Goal: Find specific page/section: Find specific page/section

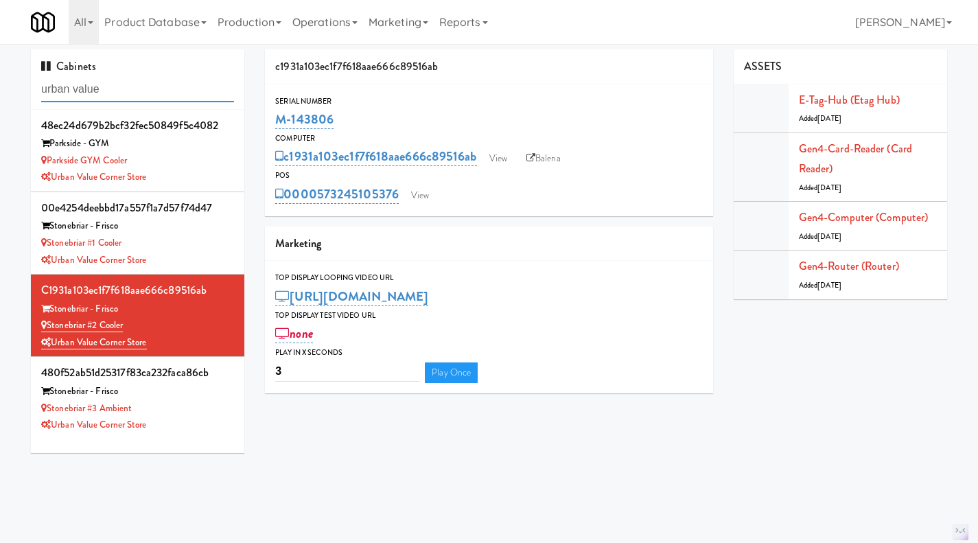
drag, startPoint x: 0, startPoint y: 0, endPoint x: 174, endPoint y: 90, distance: 196.2
click at [175, 90] on input "urban value" at bounding box center [137, 89] width 193 height 25
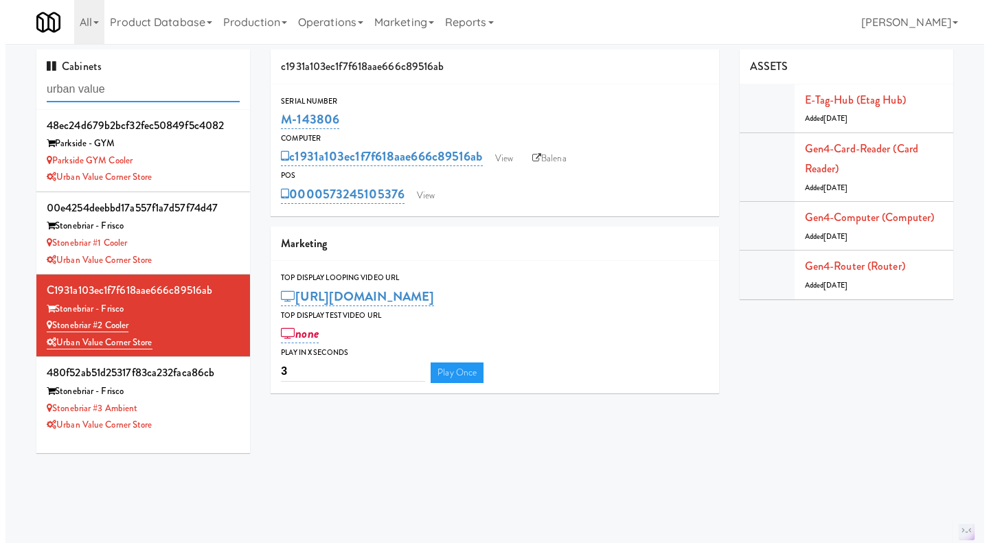
scroll to position [1, 0]
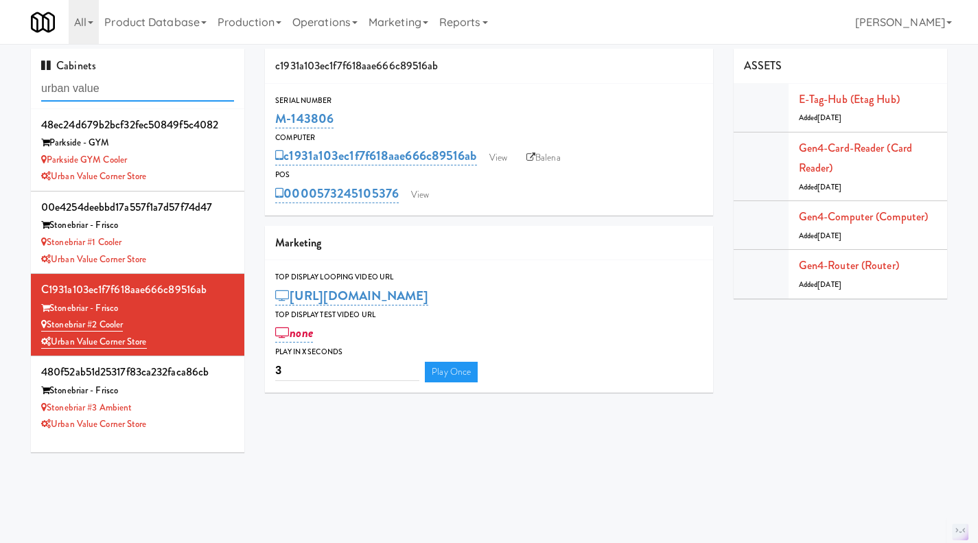
click at [174, 90] on input "urban value" at bounding box center [137, 88] width 193 height 25
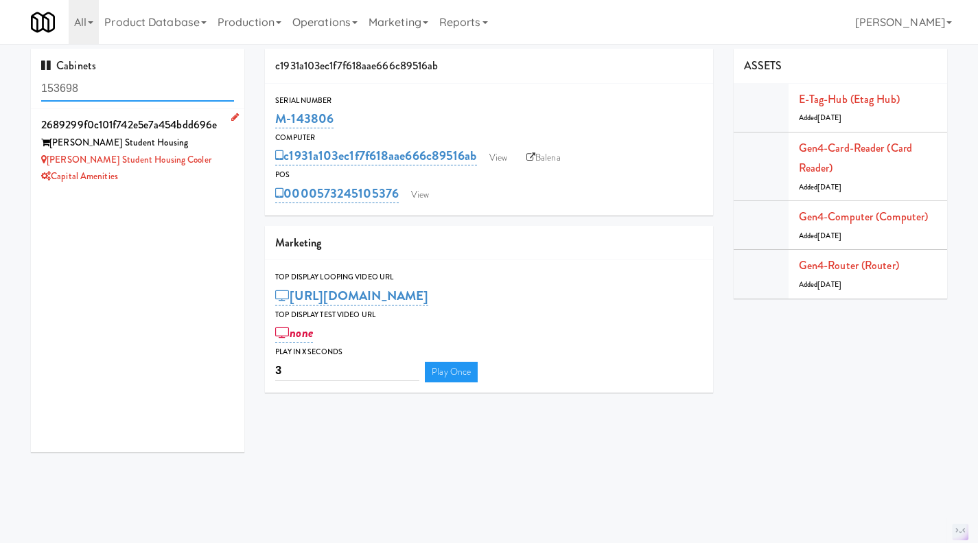
type input "153698"
click at [216, 182] on div "Capital Amenities" at bounding box center [137, 176] width 193 height 17
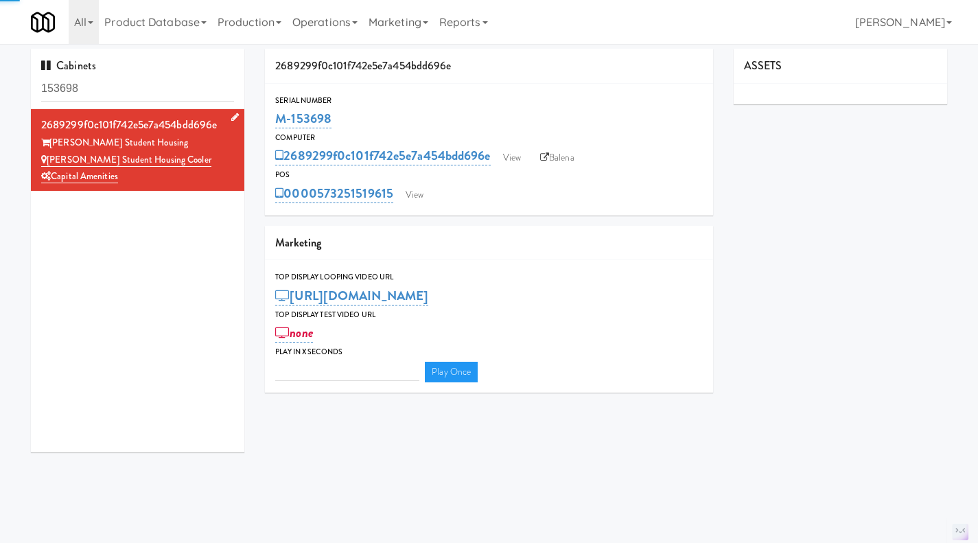
type input "3"
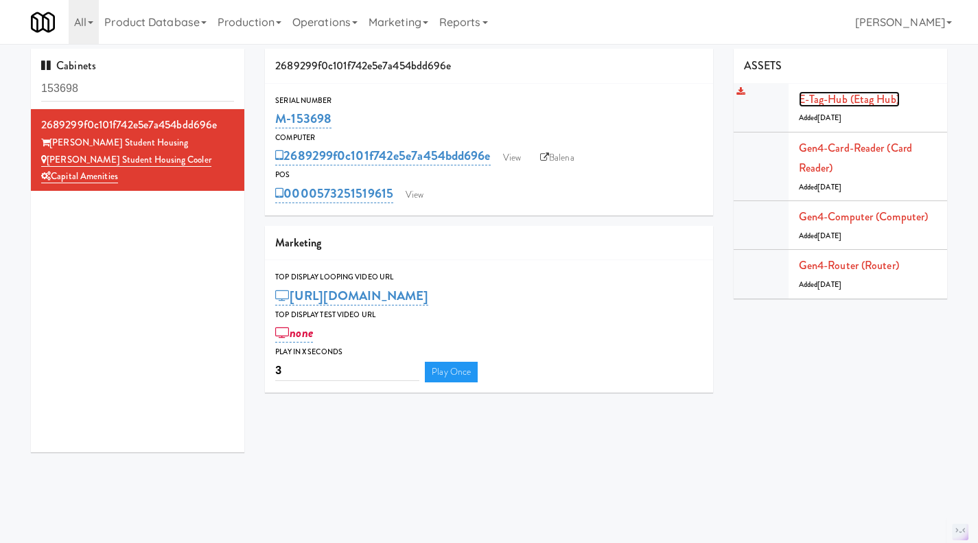
click at [833, 102] on link "E-tag-hub (Etag Hub)" at bounding box center [849, 99] width 101 height 16
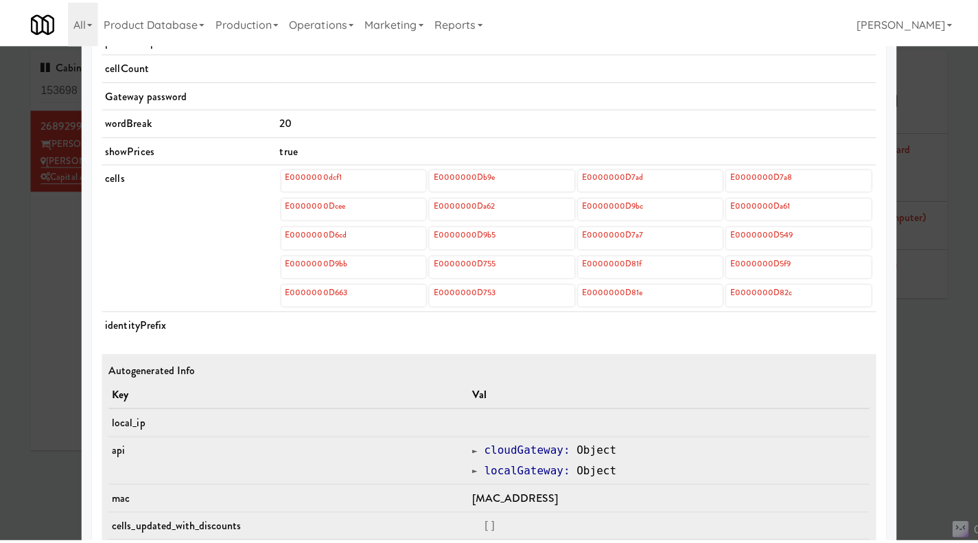
scroll to position [515, 0]
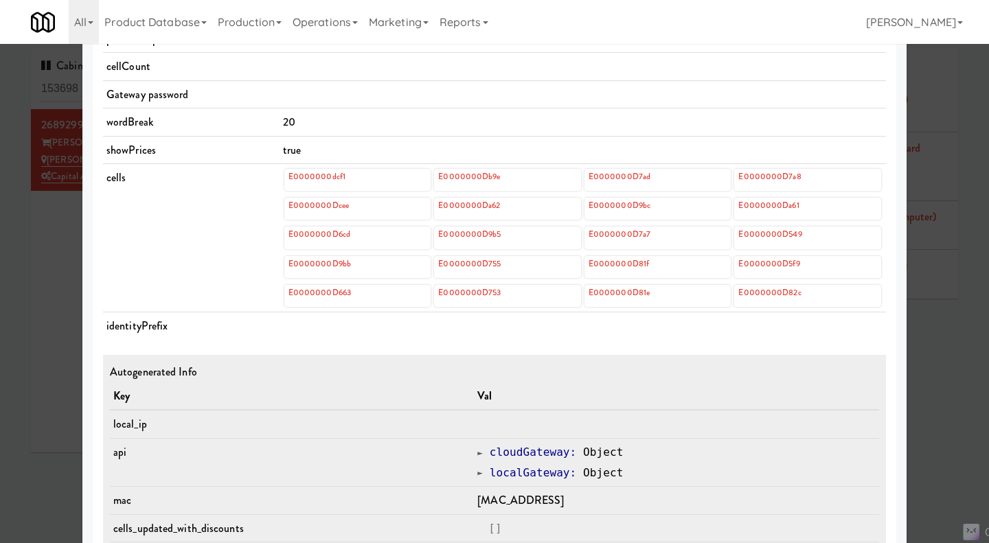
click at [949, 358] on div at bounding box center [494, 271] width 989 height 543
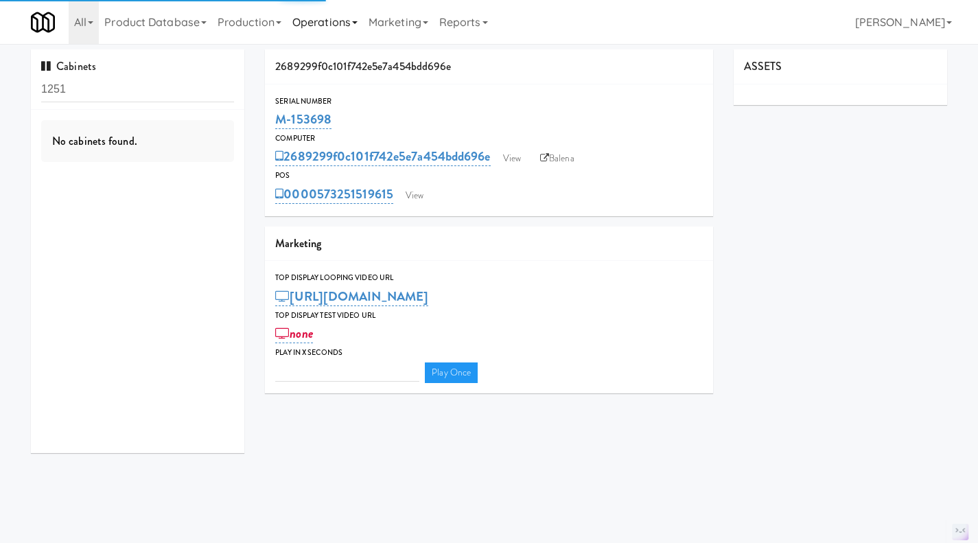
click at [316, 21] on link "Operations" at bounding box center [325, 22] width 76 height 44
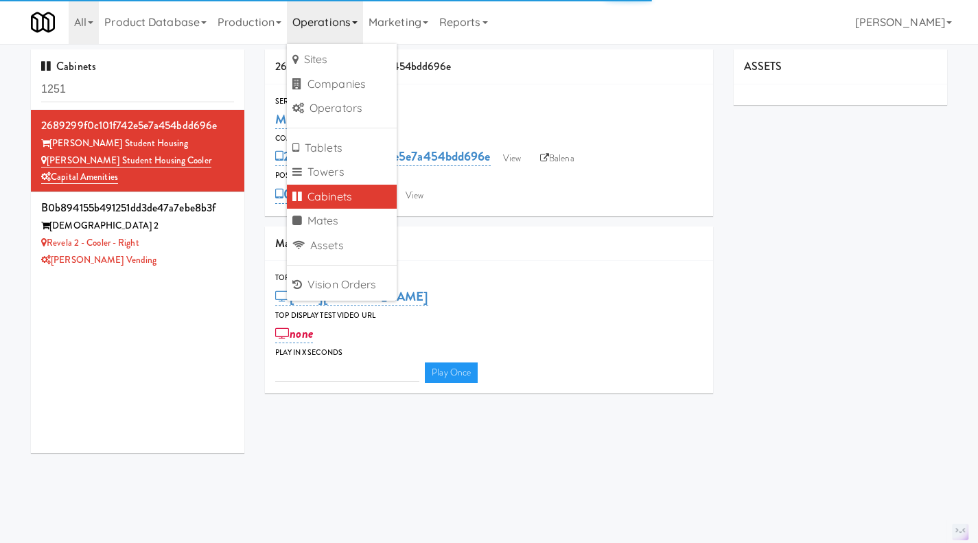
type input "3"
click at [128, 92] on input "1251" at bounding box center [137, 89] width 193 height 25
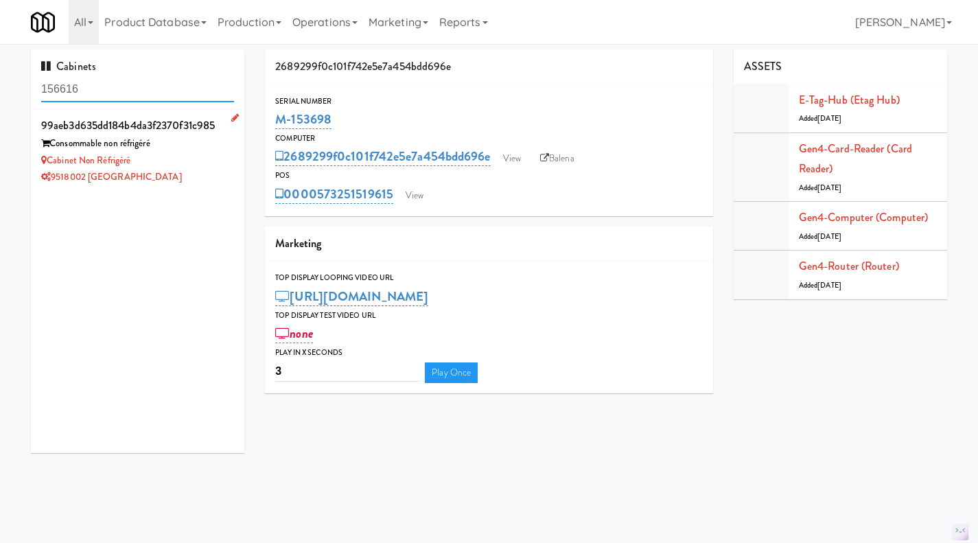
type input "156616"
click at [180, 174] on div "9518002 [GEOGRAPHIC_DATA]" at bounding box center [137, 177] width 193 height 17
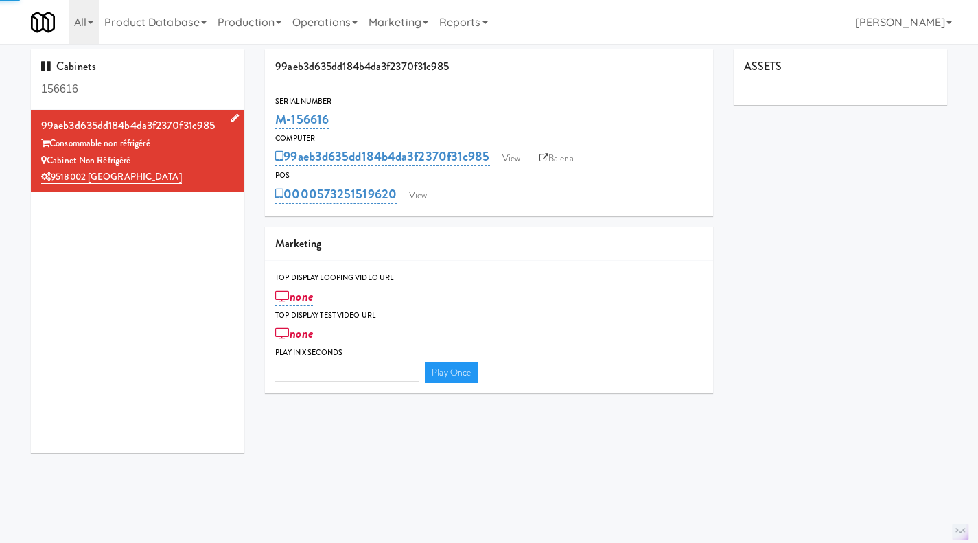
type input "3"
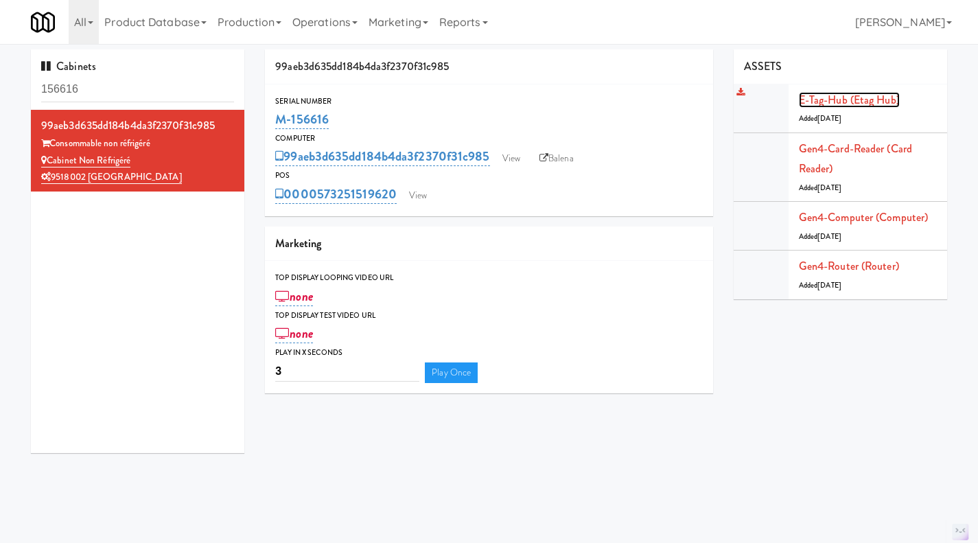
click at [846, 93] on link "E-tag-hub (Etag Hub)" at bounding box center [849, 100] width 101 height 16
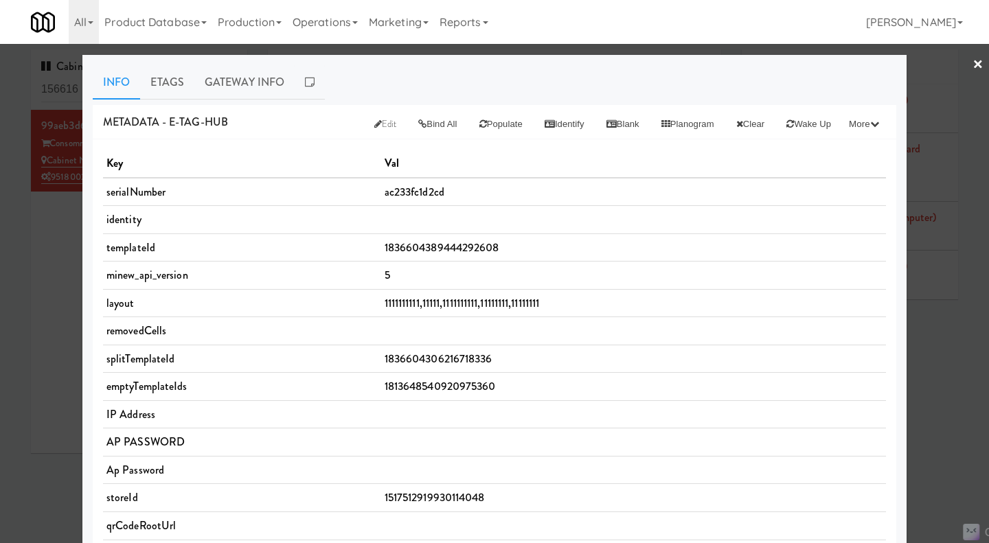
click at [945, 397] on div at bounding box center [494, 271] width 989 height 543
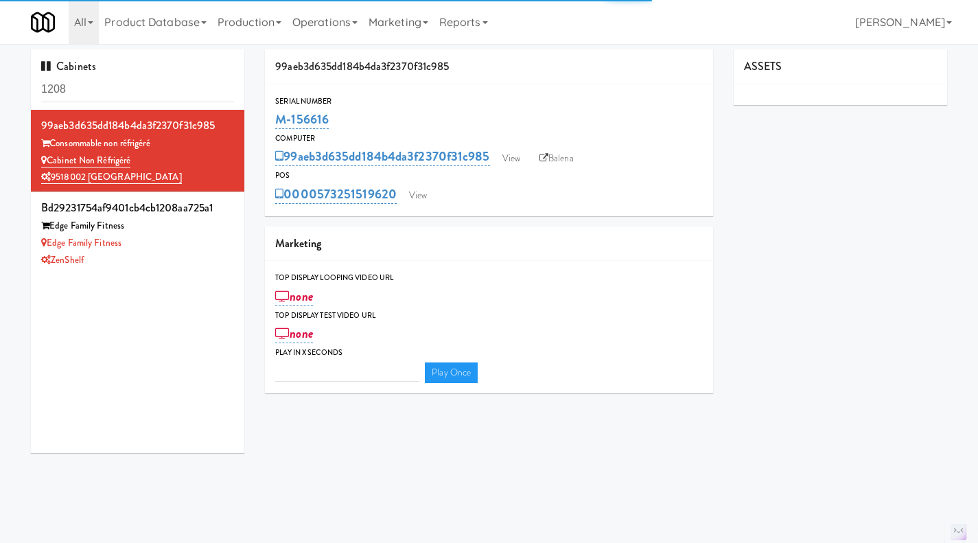
type input "3"
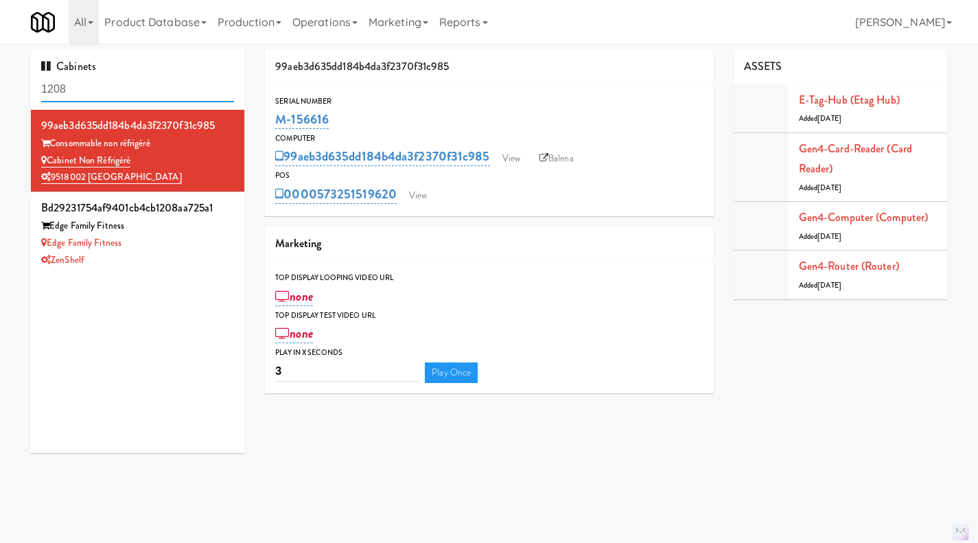
click at [124, 88] on input "1208" at bounding box center [137, 89] width 193 height 25
click at [116, 84] on input "1208" at bounding box center [137, 89] width 193 height 25
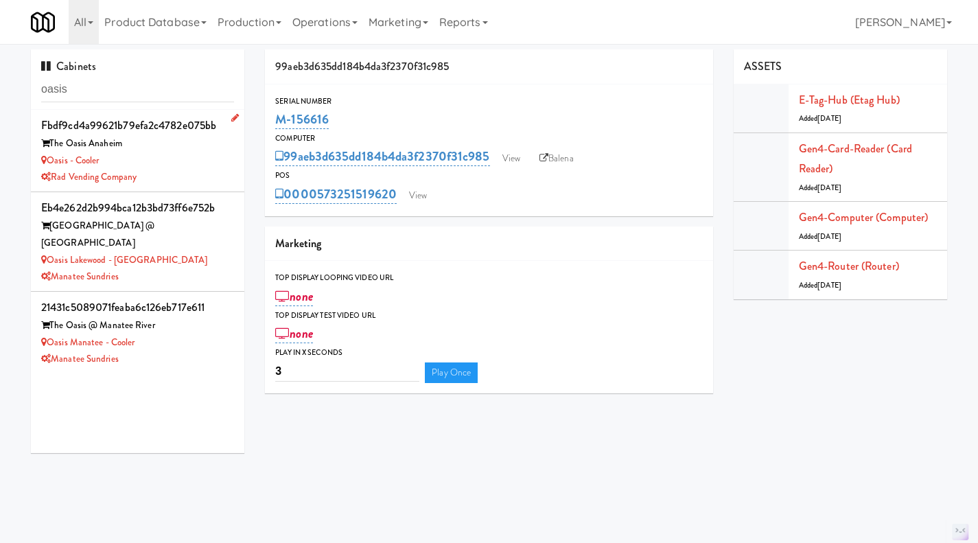
click at [185, 165] on div "Oasis - Cooler" at bounding box center [137, 160] width 193 height 17
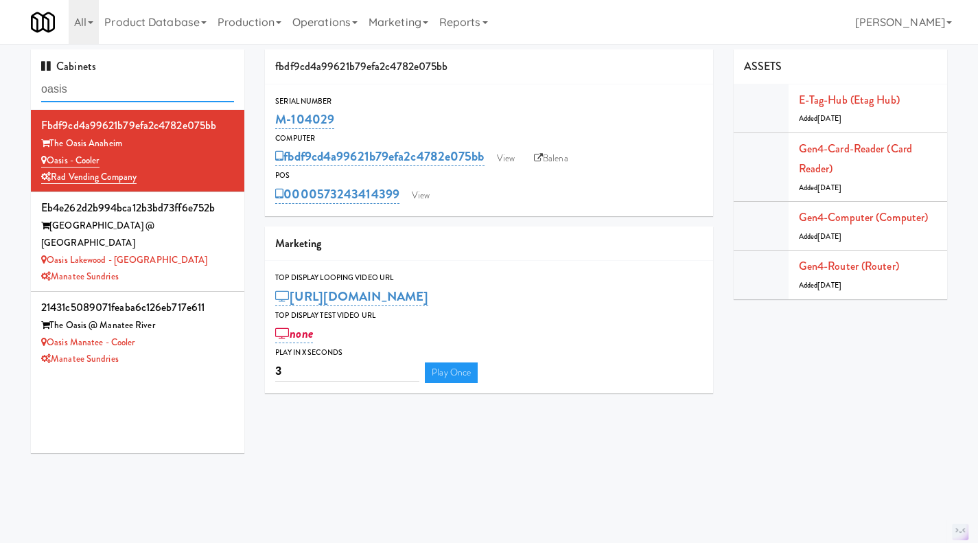
click at [83, 89] on input "oasis" at bounding box center [137, 89] width 193 height 25
click at [104, 93] on input "oasis" at bounding box center [137, 89] width 193 height 25
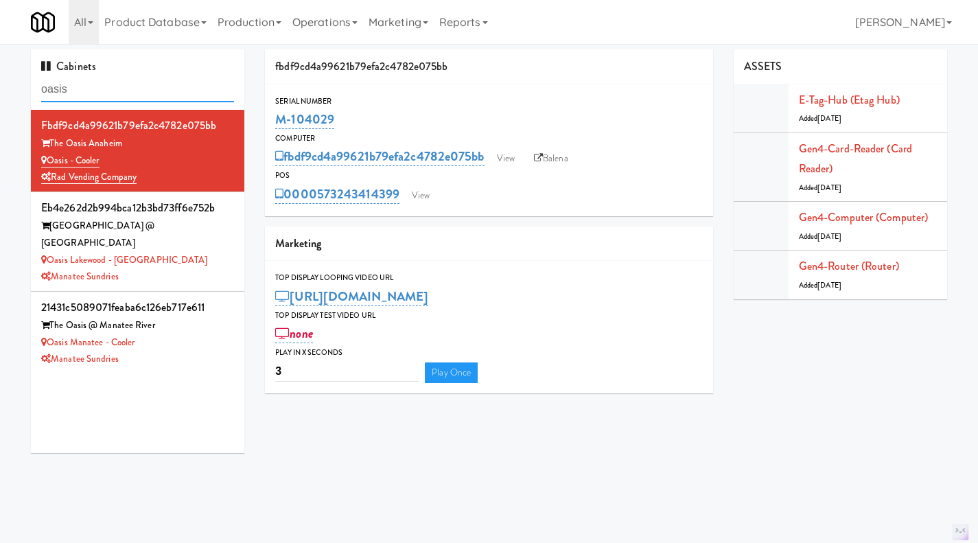
paste input "M-156616"
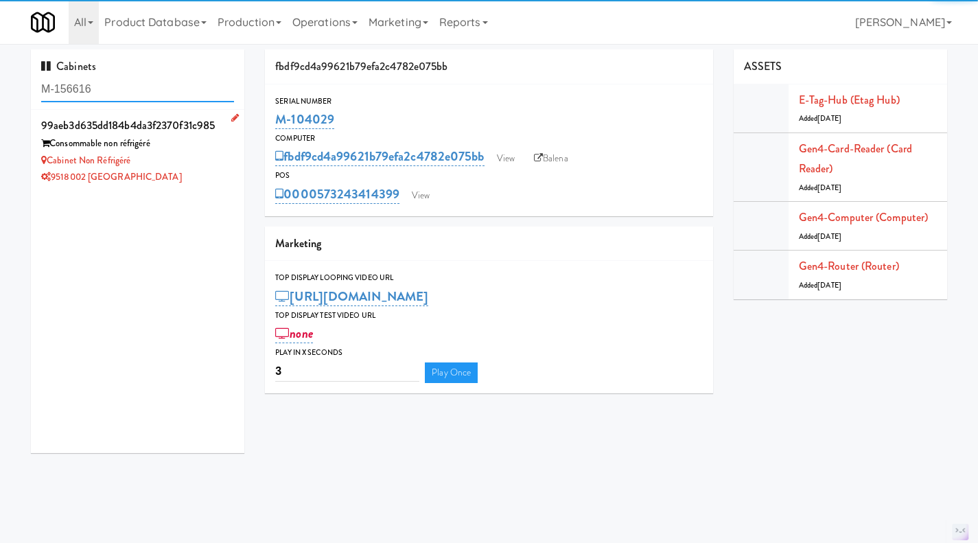
type input "M-156616"
click at [192, 162] on div "Cabinet non réfrigéré" at bounding box center [137, 160] width 193 height 17
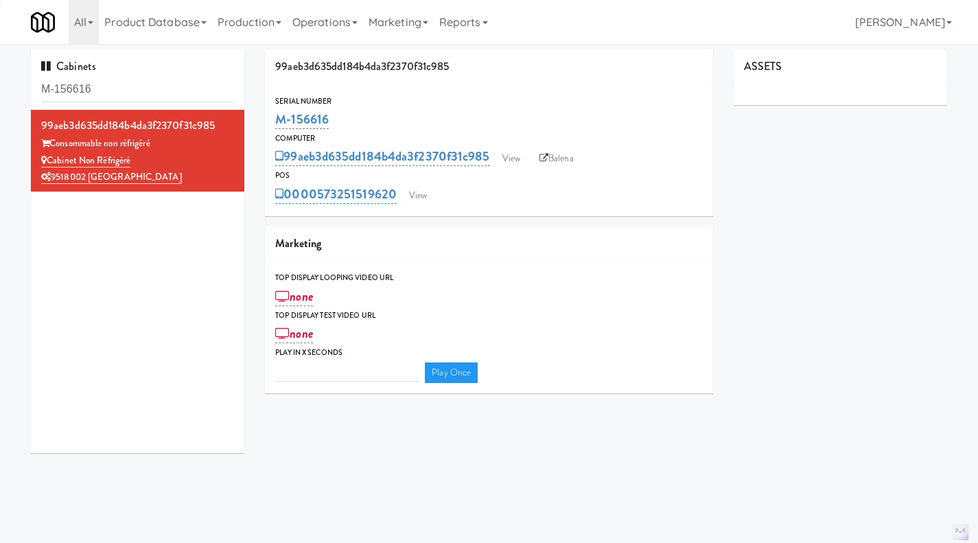
type input "3"
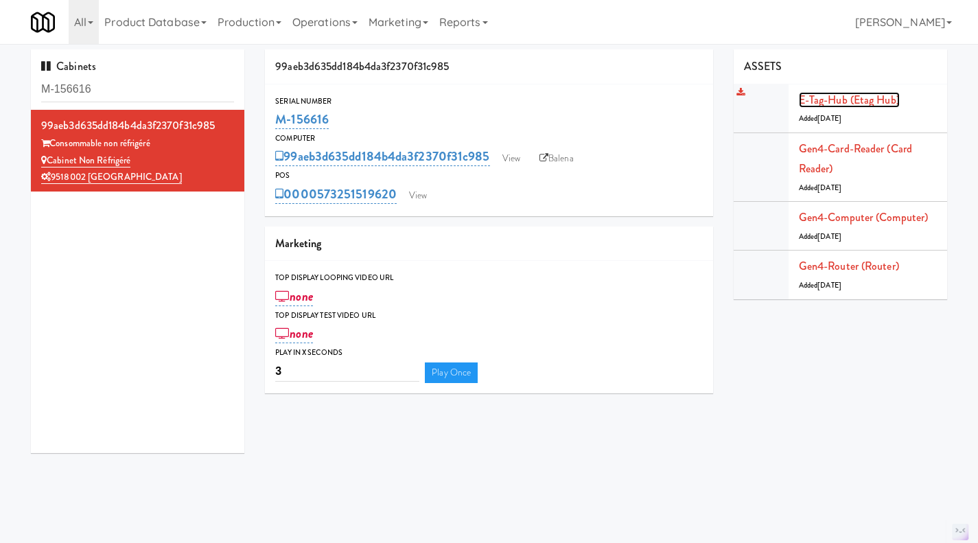
click at [863, 96] on link "E-tag-hub (Etag Hub)" at bounding box center [849, 100] width 101 height 16
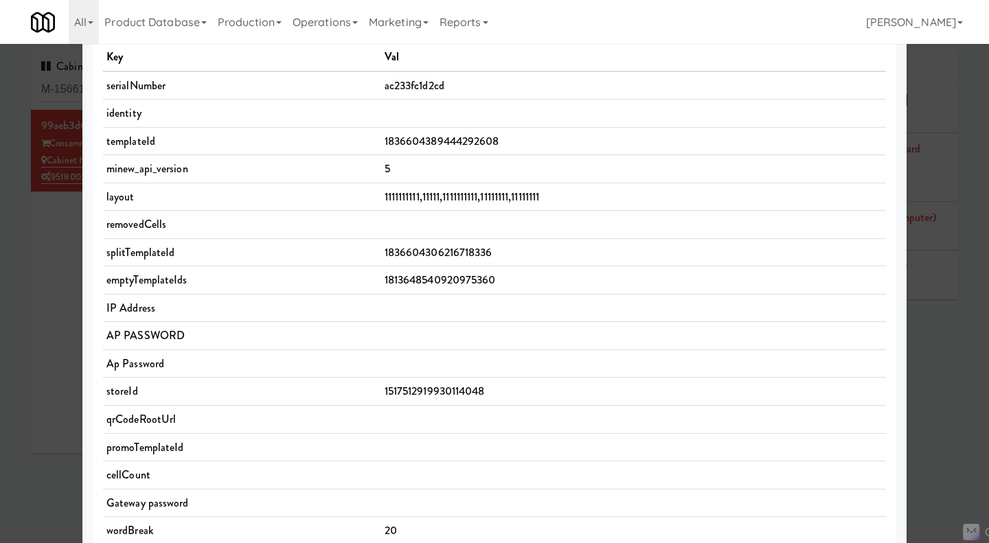
scroll to position [106, 0]
click at [60, 282] on div at bounding box center [494, 271] width 989 height 543
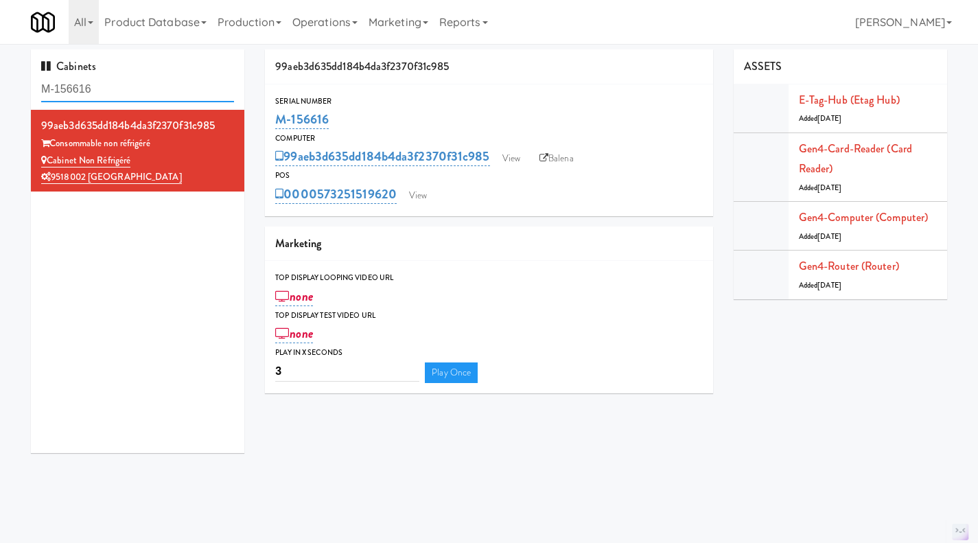
click at [130, 89] on input "M-156616" at bounding box center [137, 89] width 193 height 25
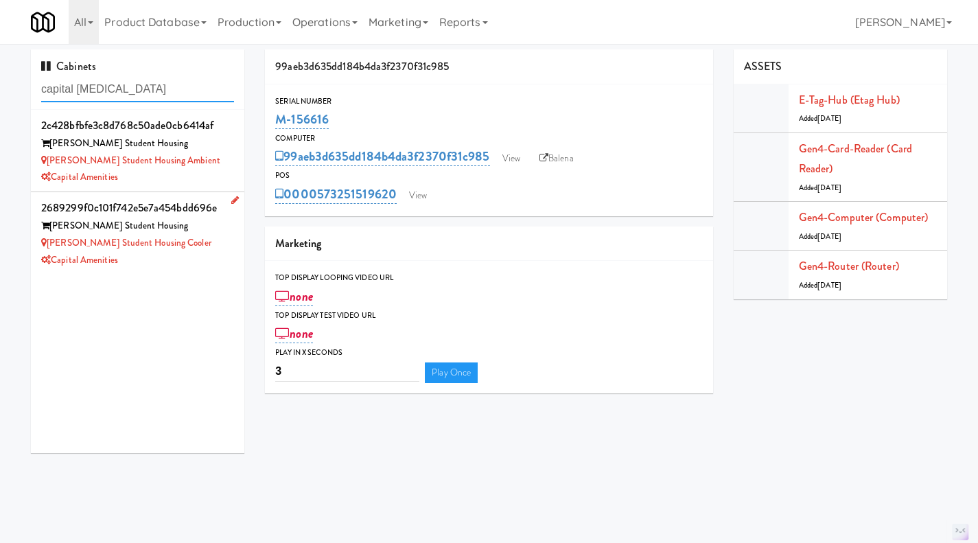
type input "capital amen"
click at [186, 250] on div "[PERSON_NAME] Student Housing Cooler" at bounding box center [137, 243] width 193 height 17
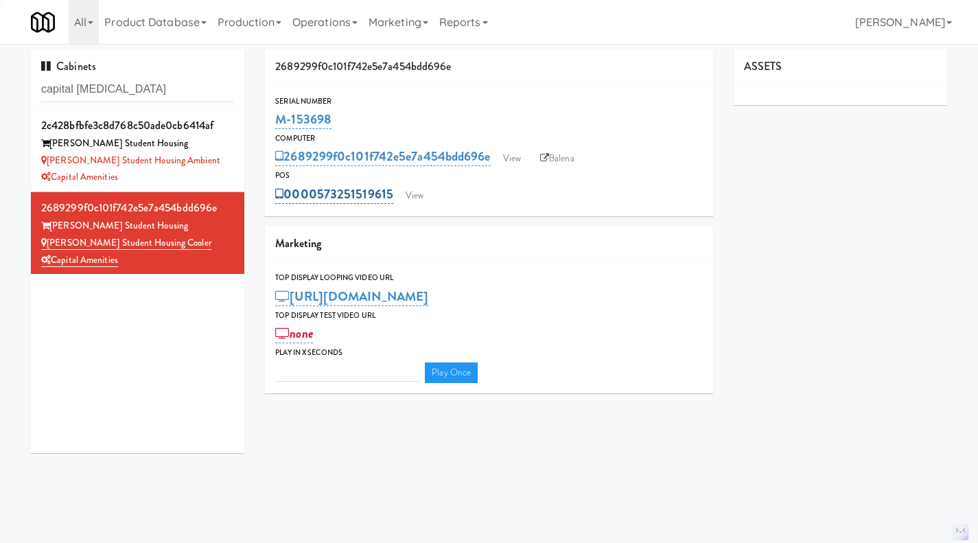
type input "3"
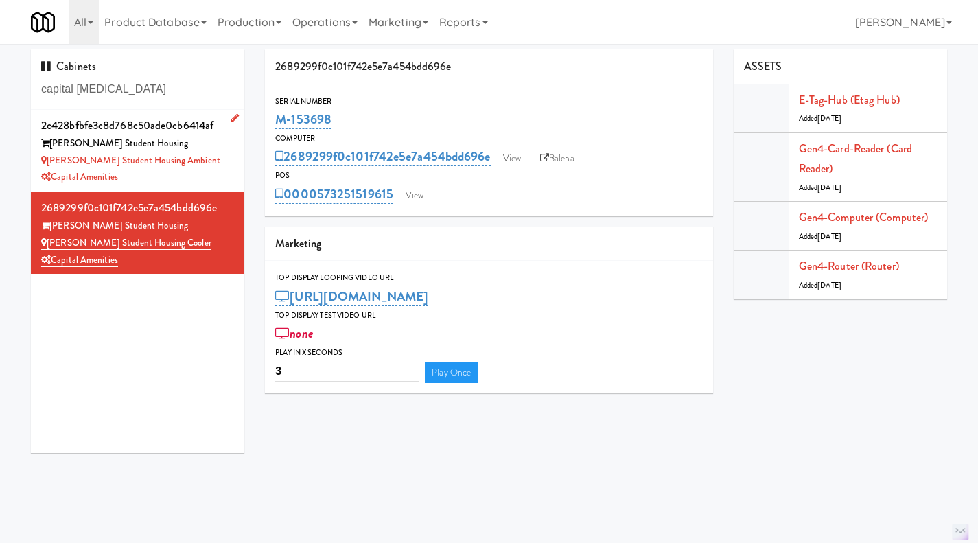
click at [209, 164] on div "Laurent Student Housing Ambient" at bounding box center [137, 160] width 193 height 17
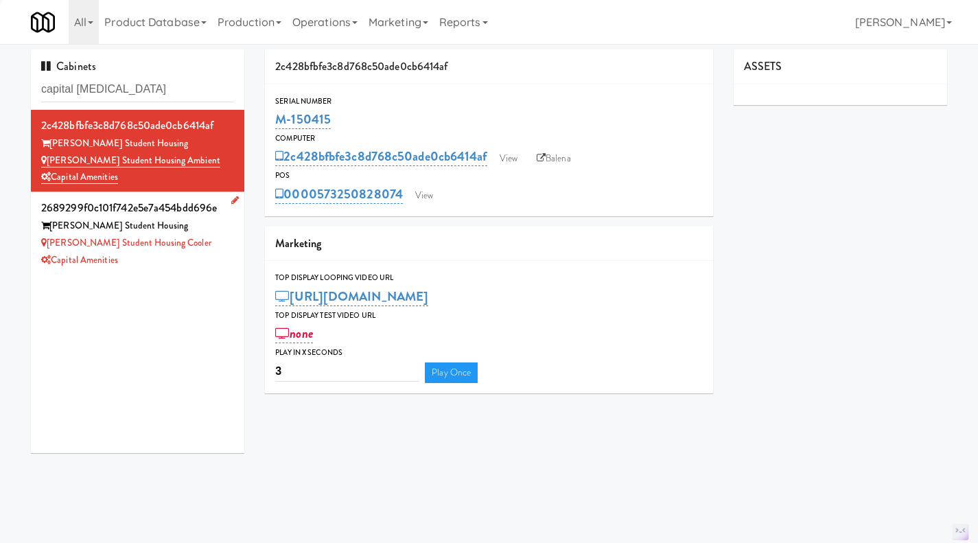
click at [211, 264] on div "Capital Amenities" at bounding box center [137, 260] width 193 height 17
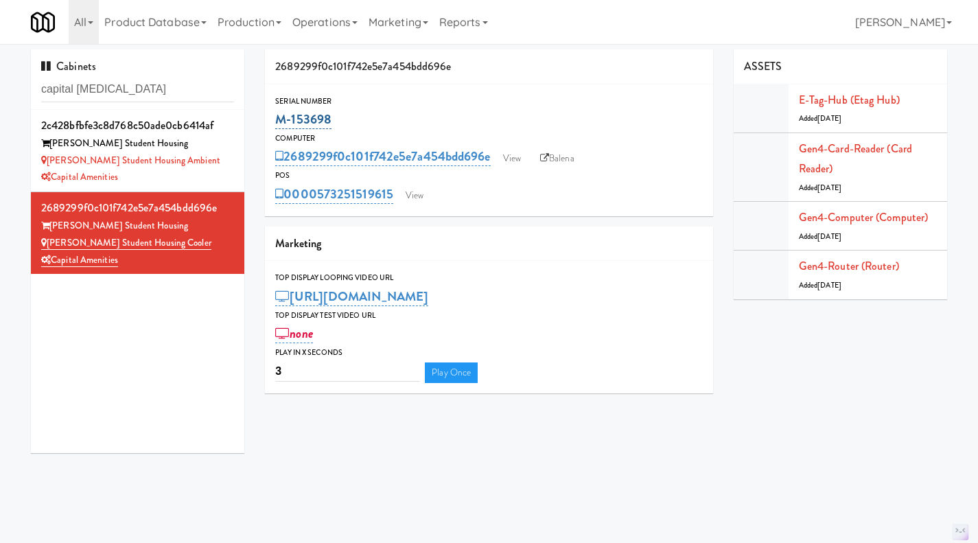
drag, startPoint x: 339, startPoint y: 122, endPoint x: 278, endPoint y: 124, distance: 61.1
click at [278, 124] on div "M-153698" at bounding box center [489, 119] width 428 height 23
copy link "M-153698"
click at [866, 95] on link "E-tag-hub (Etag Hub)" at bounding box center [849, 100] width 101 height 16
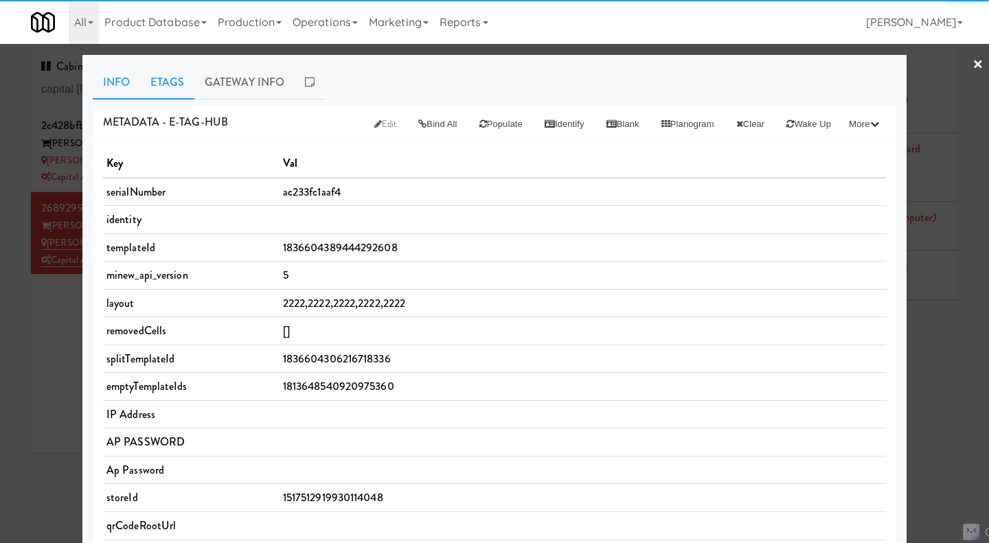
click at [165, 66] on link "Etags" at bounding box center [167, 82] width 54 height 34
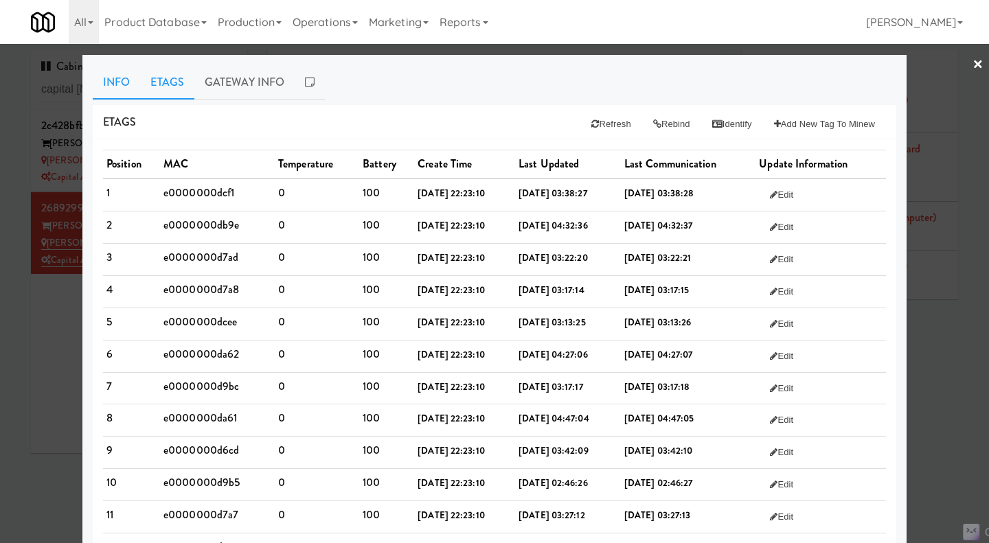
click at [117, 80] on link "Info" at bounding box center [116, 82] width 47 height 34
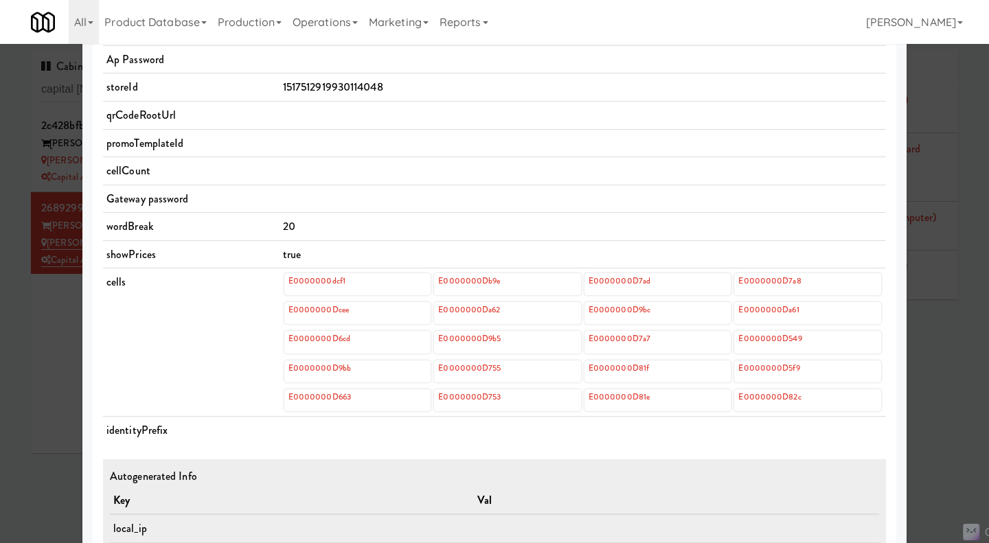
scroll to position [411, 0]
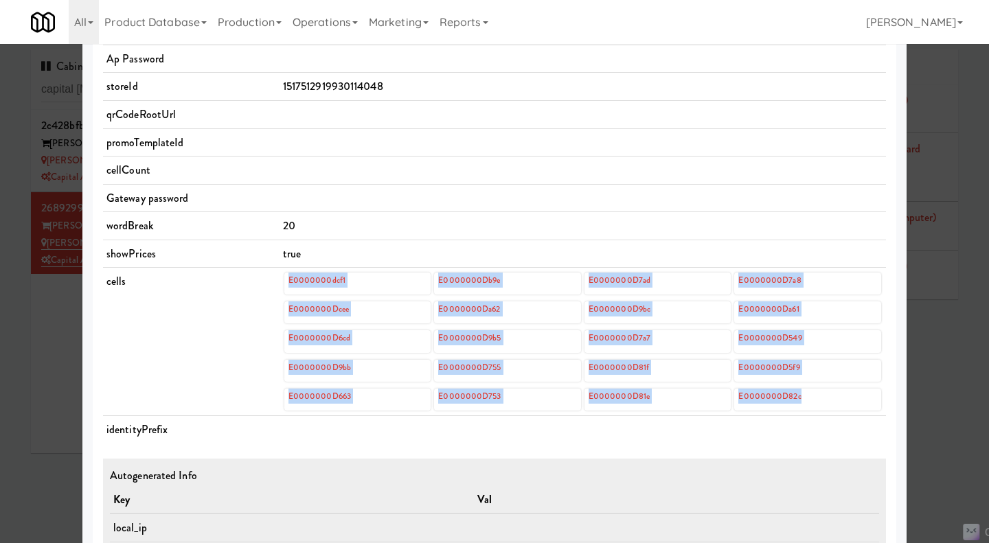
drag, startPoint x: 820, startPoint y: 400, endPoint x: 281, endPoint y: 291, distance: 549.7
click at [283, 291] on div "E0000000dcf1 E0000000Db9e E0000000D7ad E0000000D7a8 E0000000Dcee E0000000Da62 E…" at bounding box center [582, 341] width 599 height 141
copy div "E0000000dcf1 E0000000Db9e E0000000D7ad E0000000D7a8 E0000000Dcee E0000000Da62 E…"
